Goal: Find contact information: Obtain details needed to contact an individual or organization

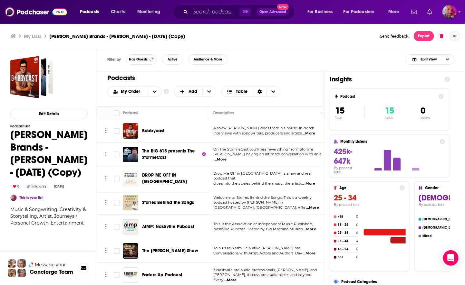
click at [457, 34] on button "Show More Button" at bounding box center [454, 36] width 10 height 10
click at [451, 58] on span "Choose View" at bounding box center [447, 60] width 11 height 10
click at [443, 78] on div "Podcast Only" at bounding box center [429, 81] width 50 height 11
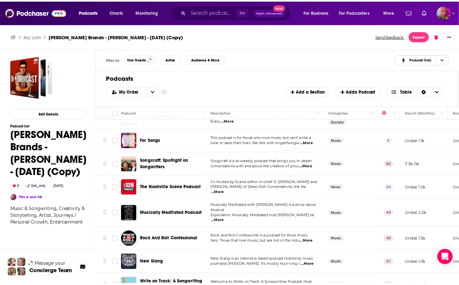
scroll to position [193, 0]
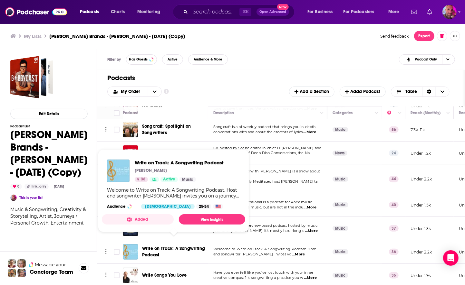
click at [174, 246] on span "Write on Track: A Songwriting Podcast" at bounding box center [173, 252] width 63 height 12
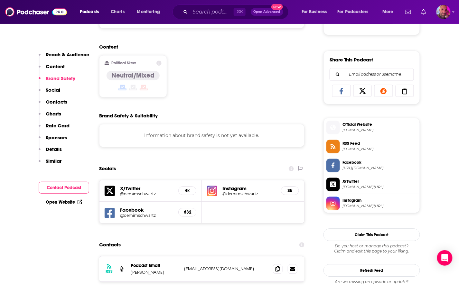
scroll to position [487, 0]
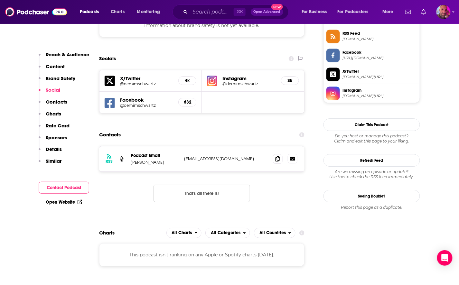
click at [292, 157] on icon at bounding box center [292, 159] width 5 height 4
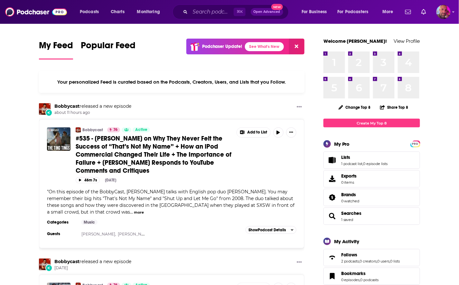
click at [351, 161] on span "Lists 1 podcast list , 0 episode lists" at bounding box center [364, 161] width 47 height 12
click at [347, 155] on span "Lists" at bounding box center [345, 158] width 9 height 6
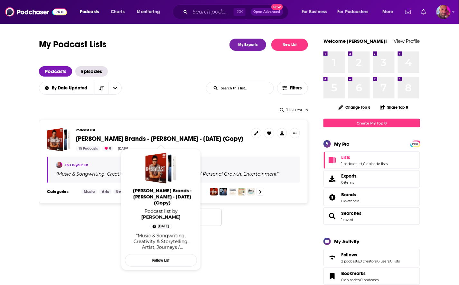
click at [190, 137] on span "[PERSON_NAME] Brands - [PERSON_NAME] - [DATE] (Copy)" at bounding box center [160, 139] width 168 height 8
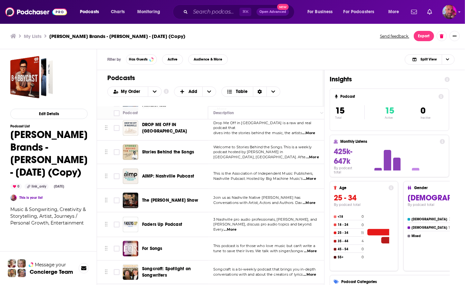
scroll to position [49, 0]
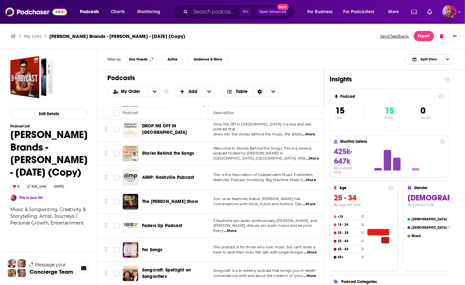
click at [449, 58] on icon "Choose View" at bounding box center [447, 60] width 3 height 4
click at [437, 92] on span "Insight Only" at bounding box center [433, 92] width 32 height 4
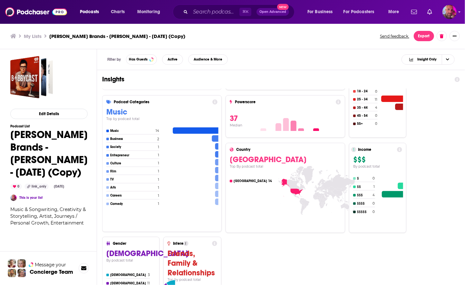
scroll to position [0, 0]
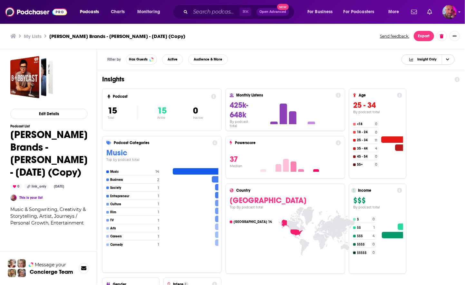
click at [447, 58] on icon "Choose View" at bounding box center [447, 60] width 3 height 4
click at [436, 77] on div "Podcast Only" at bounding box center [427, 81] width 53 height 11
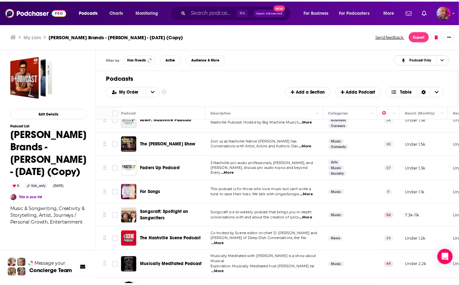
scroll to position [193, 0]
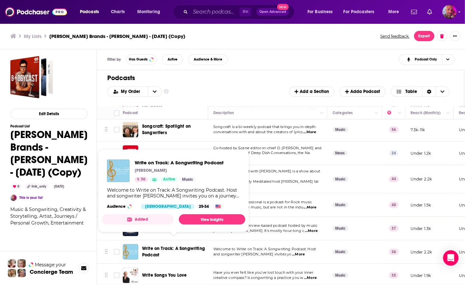
click at [181, 246] on span "Write on Track: A Songwriting Podcast" at bounding box center [173, 252] width 63 height 12
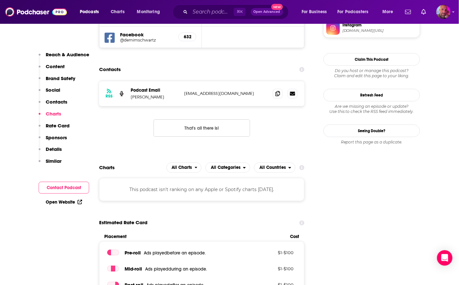
scroll to position [552, 0]
drag, startPoint x: 255, startPoint y: 92, endPoint x: 181, endPoint y: 95, distance: 74.4
click at [181, 95] on div "RSS Podcast Email [PERSON_NAME] [EMAIL_ADDRESS][DOMAIN_NAME] [EMAIL_ADDRESS][DO…" at bounding box center [201, 93] width 205 height 25
drag, startPoint x: 256, startPoint y: 93, endPoint x: 185, endPoint y: 91, distance: 71.5
click at [185, 91] on p "[EMAIL_ADDRESS][DOMAIN_NAME]" at bounding box center [226, 93] width 84 height 5
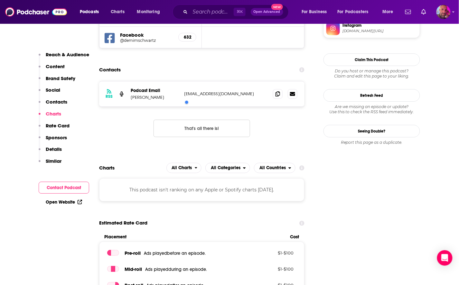
copy p "[EMAIL_ADDRESS][DOMAIN_NAME]"
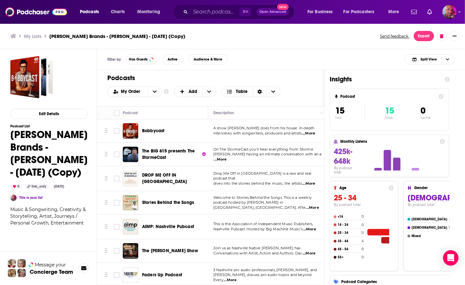
scroll to position [193, 0]
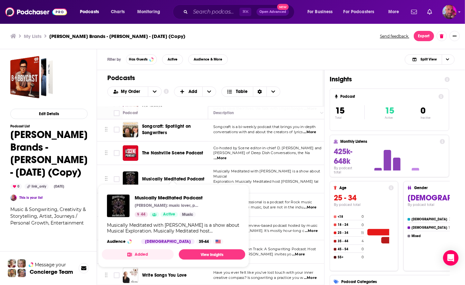
click at [166, 267] on span "Musically Meditated Podcast [PERSON_NAME]: music lover, podcaster, and host of …" at bounding box center [173, 226] width 151 height 91
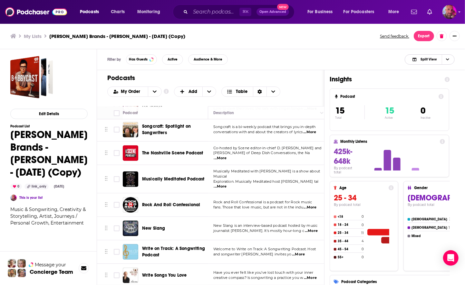
click at [449, 61] on span "Choose View" at bounding box center [447, 60] width 11 height 10
click at [440, 80] on span "Podcast Only" at bounding box center [433, 81] width 32 height 4
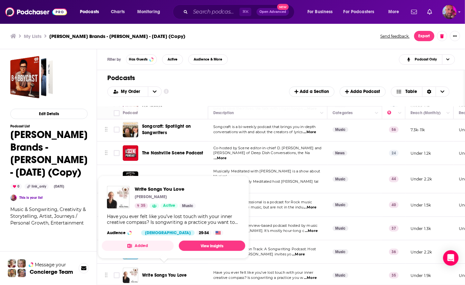
click at [168, 273] on span "Write Songs You Love" at bounding box center [164, 275] width 44 height 5
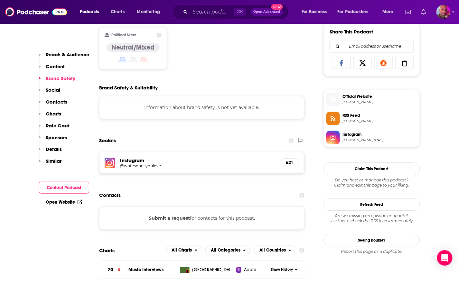
scroll to position [410, 0]
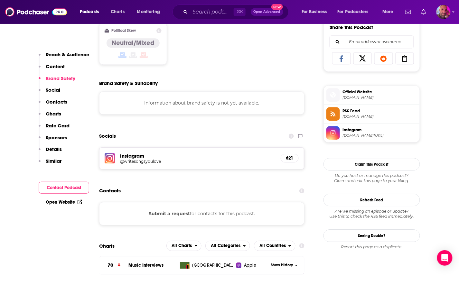
click at [130, 159] on h5 "@writesongsyoulove" at bounding box center [171, 161] width 103 height 5
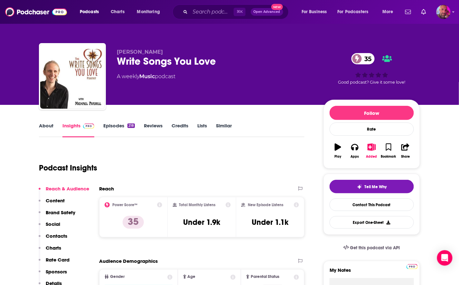
scroll to position [3, 0]
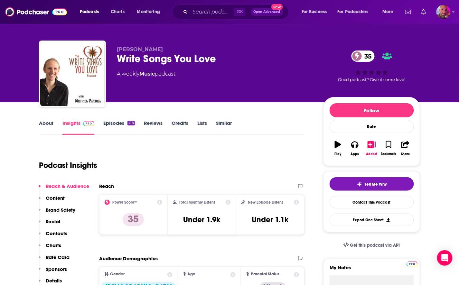
click at [117, 121] on link "Episodes 218" at bounding box center [119, 127] width 32 height 15
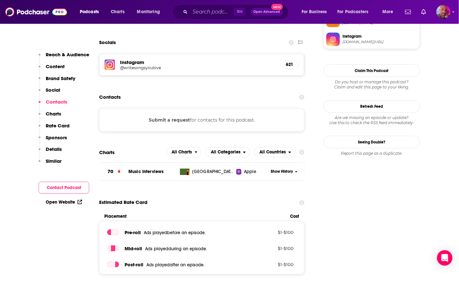
scroll to position [526, 0]
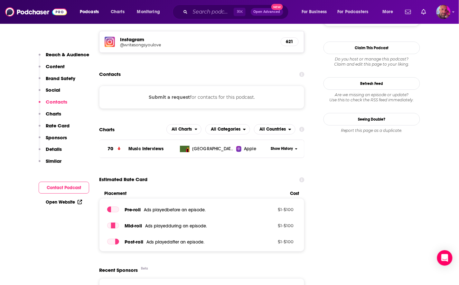
click at [171, 94] on button "Submit a request" at bounding box center [169, 97] width 41 height 7
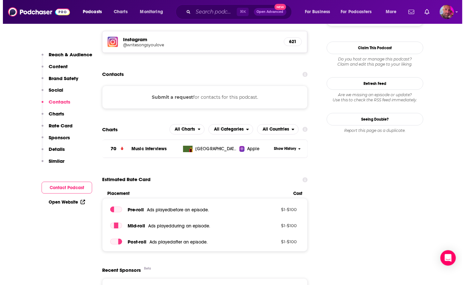
scroll to position [0, 0]
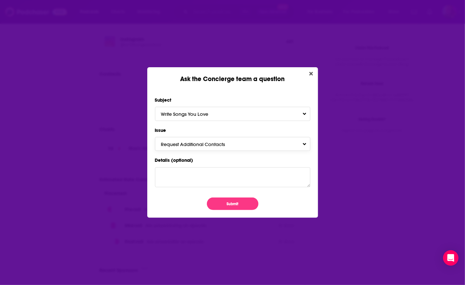
click at [187, 145] on span "Request Additional Contacts" at bounding box center [199, 144] width 77 height 6
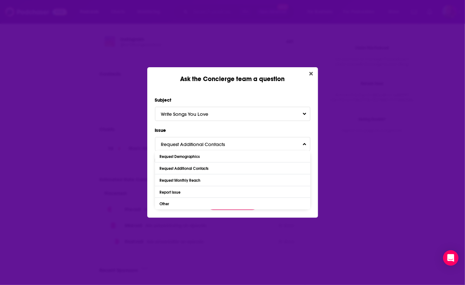
click at [123, 126] on div "Ask the Concierge team a question Subject Write Songs You Love Issue Request Ad…" at bounding box center [232, 142] width 465 height 285
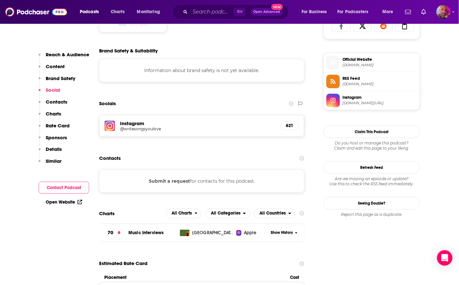
scroll to position [458, 0]
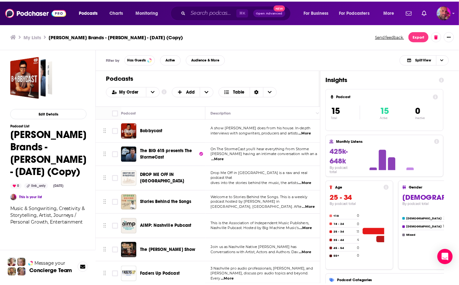
scroll to position [193, 0]
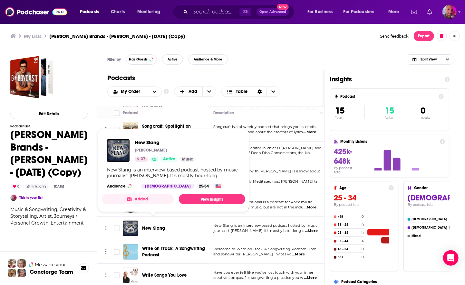
click at [157, 226] on span "New Slang" at bounding box center [153, 228] width 23 height 5
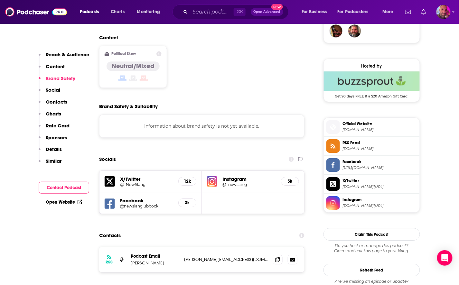
scroll to position [488, 0]
drag, startPoint x: 250, startPoint y: 228, endPoint x: 184, endPoint y: 227, distance: 66.3
click at [184, 247] on div "RSS Podcast Email [PERSON_NAME] [PERSON_NAME][EMAIL_ADDRESS][DOMAIN_NAME] [PERS…" at bounding box center [201, 259] width 205 height 25
copy p "[PERSON_NAME][EMAIL_ADDRESS][DOMAIN_NAME]"
click at [250, 257] on p "[PERSON_NAME][EMAIL_ADDRESS][DOMAIN_NAME]" at bounding box center [226, 259] width 84 height 5
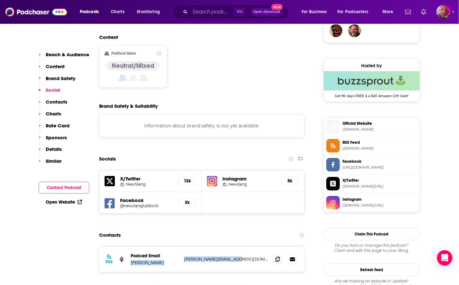
drag, startPoint x: 250, startPoint y: 228, endPoint x: 179, endPoint y: 228, distance: 70.5
click at [179, 247] on div "RSS Podcast Email [PERSON_NAME] [PERSON_NAME][EMAIL_ADDRESS][DOMAIN_NAME] [PERS…" at bounding box center [201, 259] width 205 height 25
click at [180, 247] on div "RSS Podcast Email [PERSON_NAME] [PERSON_NAME][EMAIL_ADDRESS][DOMAIN_NAME] [PERS…" at bounding box center [201, 259] width 205 height 25
drag, startPoint x: 256, startPoint y: 228, endPoint x: 182, endPoint y: 227, distance: 73.8
click at [182, 247] on div "RSS Podcast Email [PERSON_NAME] [PERSON_NAME][EMAIL_ADDRESS][DOMAIN_NAME] [PERS…" at bounding box center [201, 259] width 205 height 25
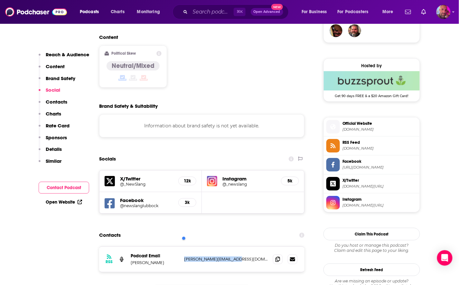
copy p "[PERSON_NAME][EMAIL_ADDRESS][DOMAIN_NAME]"
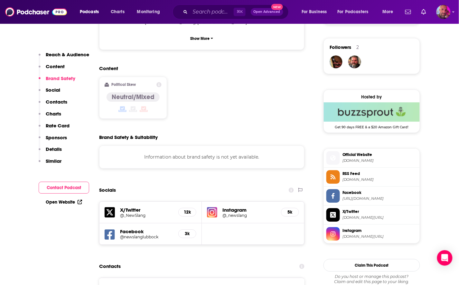
scroll to position [478, 0]
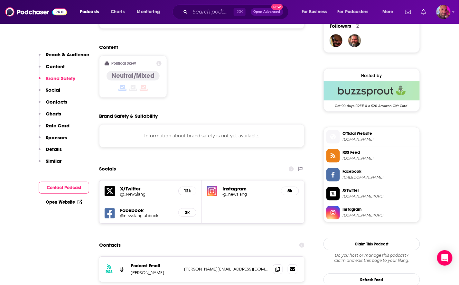
click at [238, 186] on h5 "Instagram" at bounding box center [249, 189] width 53 height 6
click at [240, 186] on h5 "Instagram" at bounding box center [249, 189] width 53 height 6
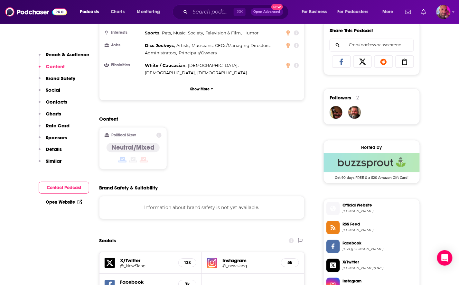
scroll to position [257, 0]
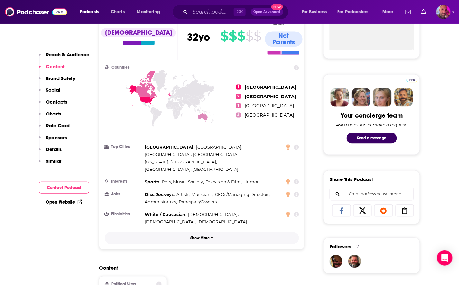
click at [210, 236] on p "Show More" at bounding box center [200, 238] width 19 height 5
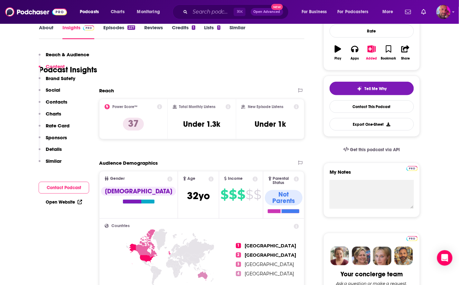
scroll to position [0, 0]
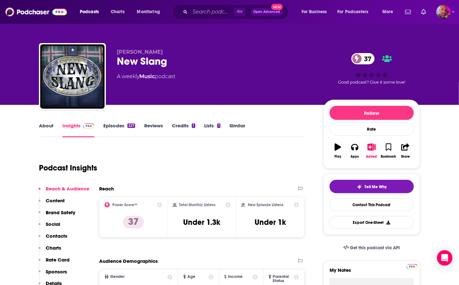
click at [117, 129] on link "Episodes 227" at bounding box center [119, 130] width 32 height 15
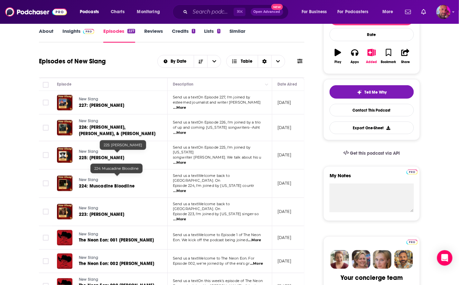
scroll to position [104, 0]
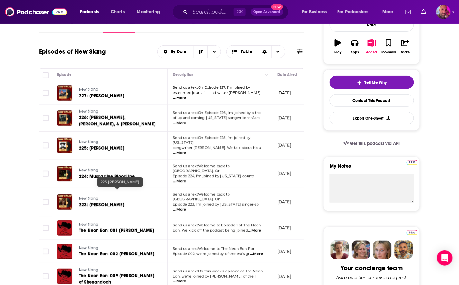
click at [109, 202] on span "223: [PERSON_NAME]" at bounding box center [101, 204] width 45 height 5
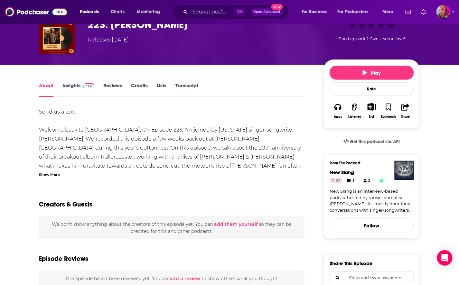
scroll to position [38, 0]
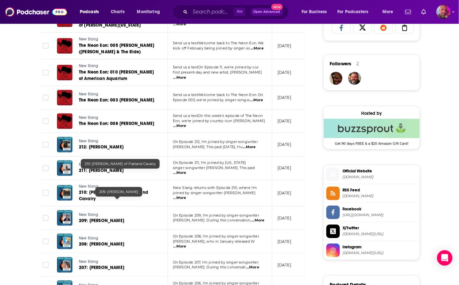
scroll to position [451, 0]
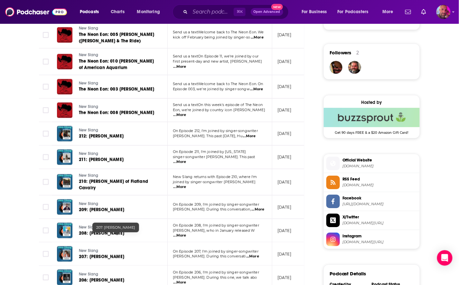
click at [100, 254] on span "207: [PERSON_NAME]" at bounding box center [101, 256] width 45 height 5
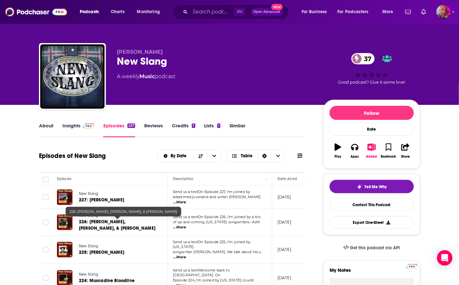
scroll to position [24, 0]
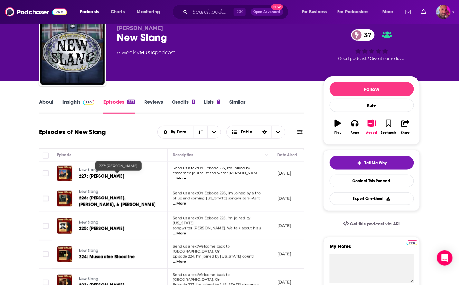
click at [112, 175] on span "227: [PERSON_NAME]" at bounding box center [101, 176] width 45 height 5
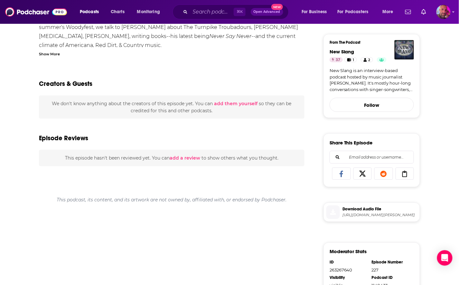
scroll to position [165, 0]
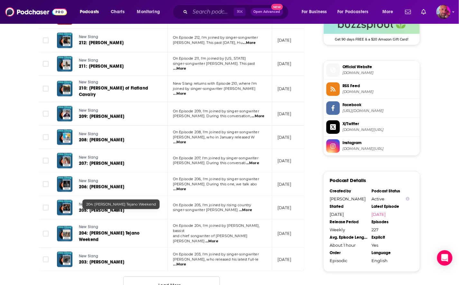
scroll to position [560, 0]
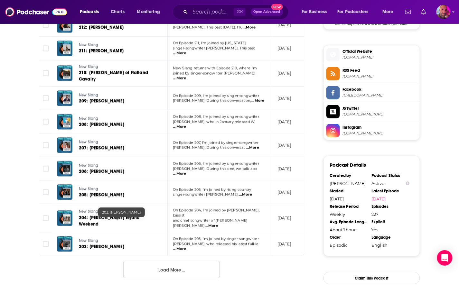
click at [106, 244] on span "203: [PERSON_NAME]" at bounding box center [101, 246] width 45 height 5
